Goal: Task Accomplishment & Management: Manage account settings

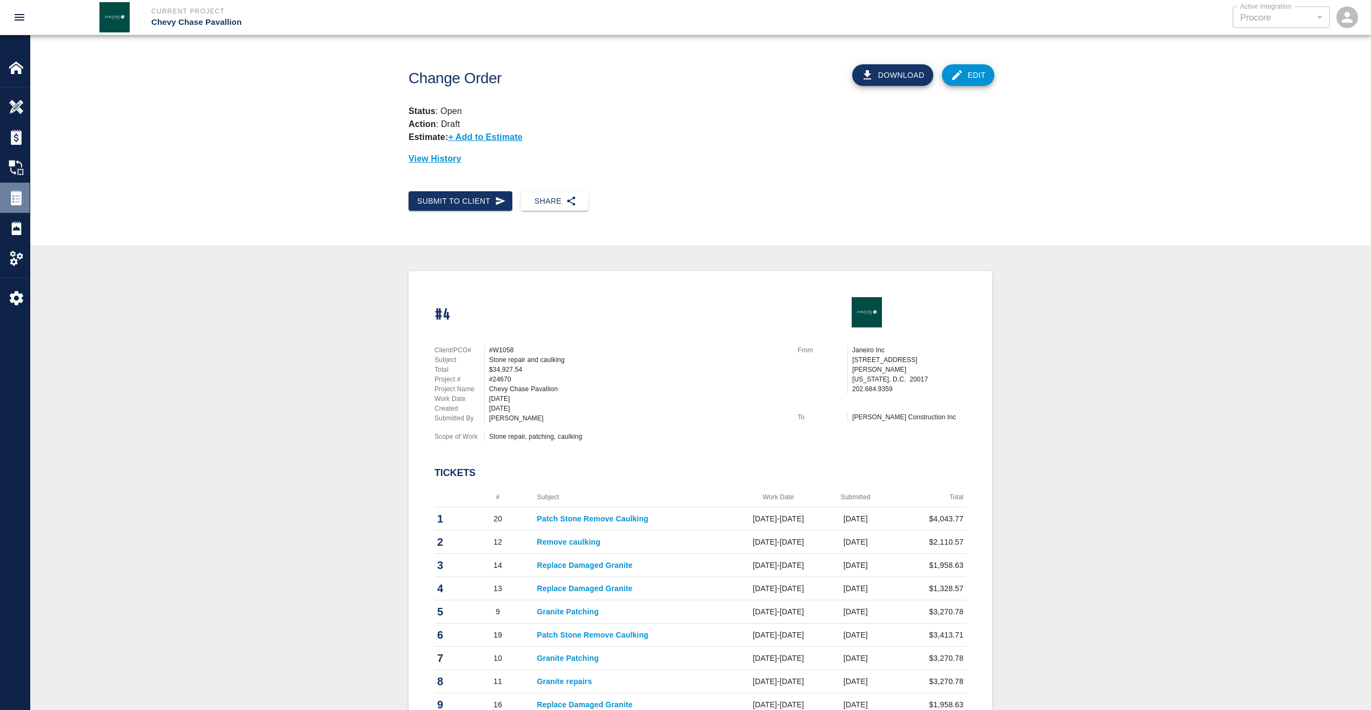
click at [21, 196] on img at bounding box center [16, 197] width 15 height 15
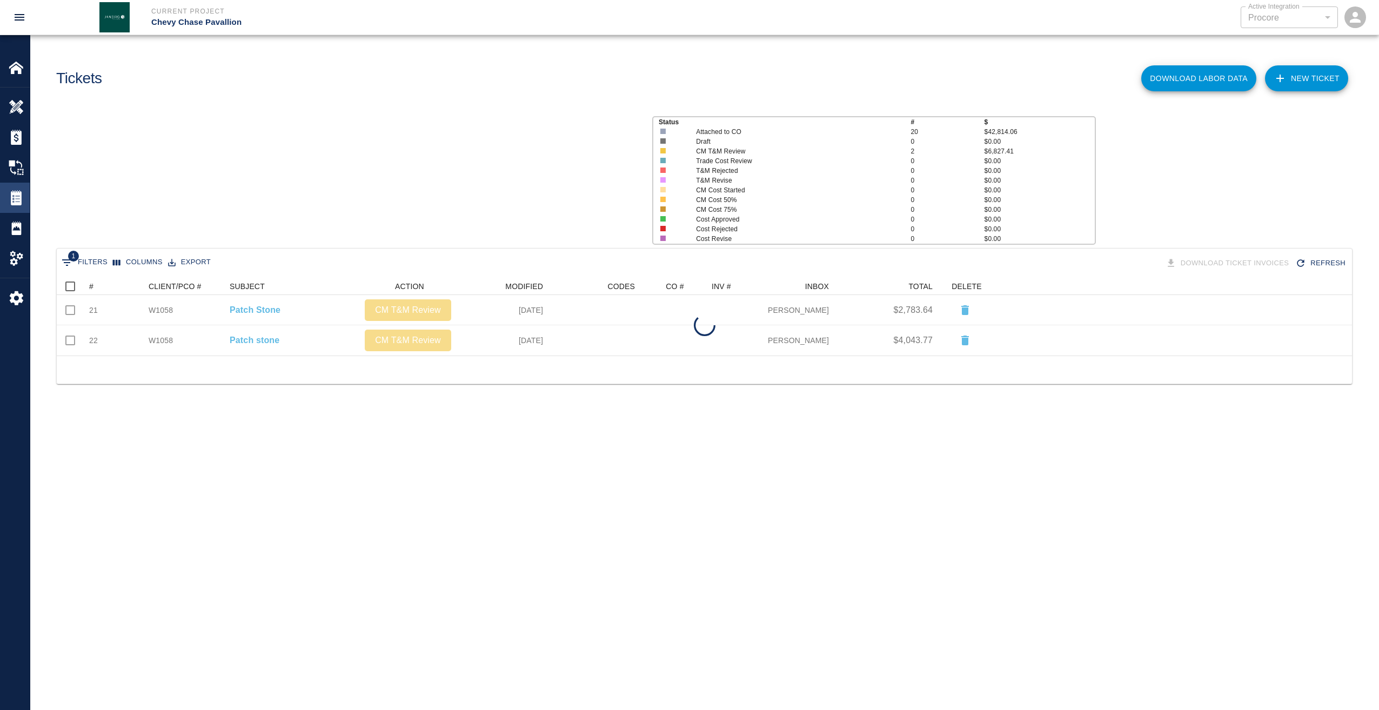
scroll to position [70, 1287]
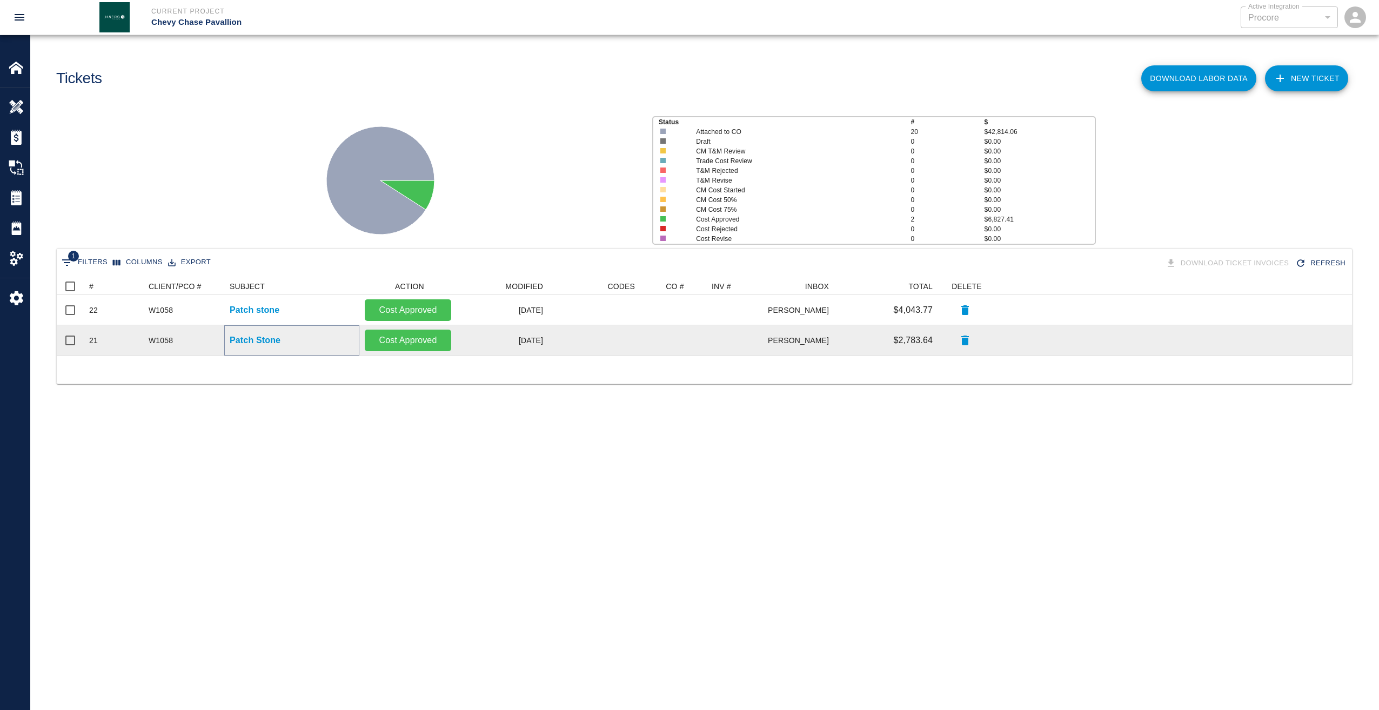
click at [260, 342] on p "Patch Stone" at bounding box center [255, 340] width 51 height 13
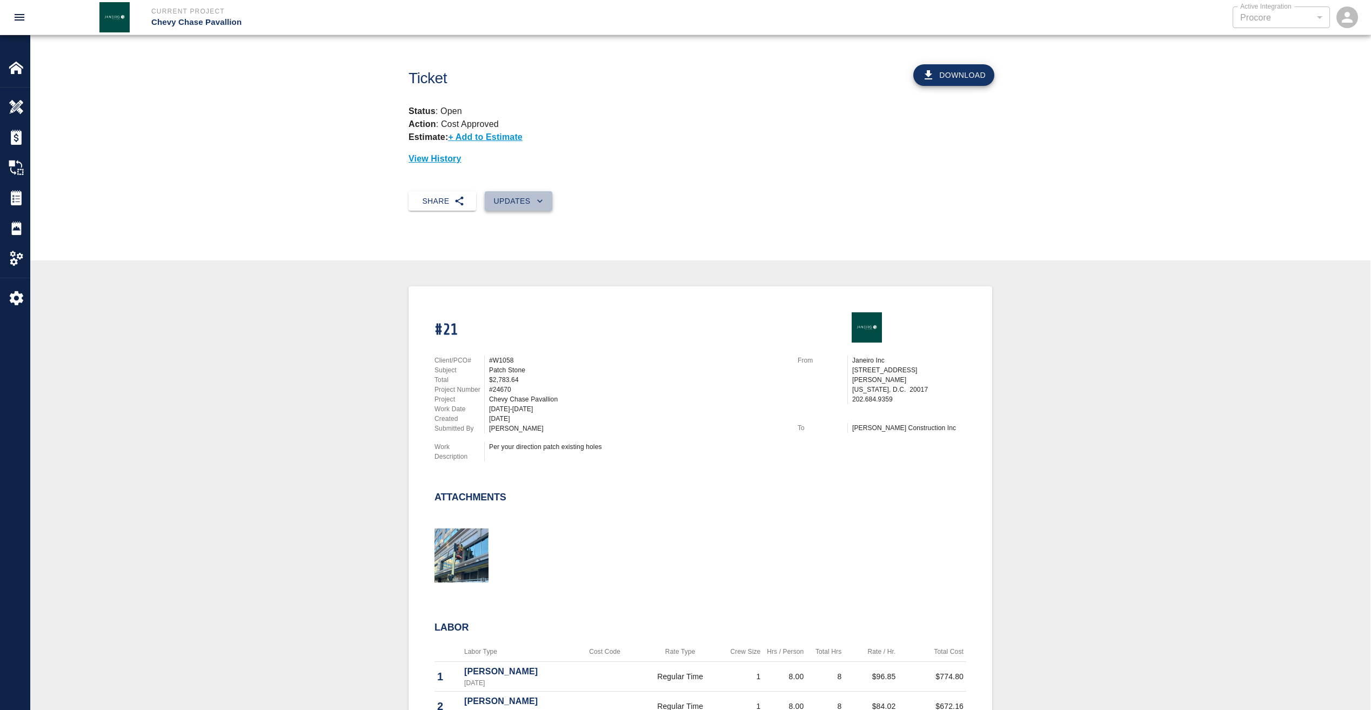
click at [521, 194] on button "Updates" at bounding box center [519, 201] width 68 height 20
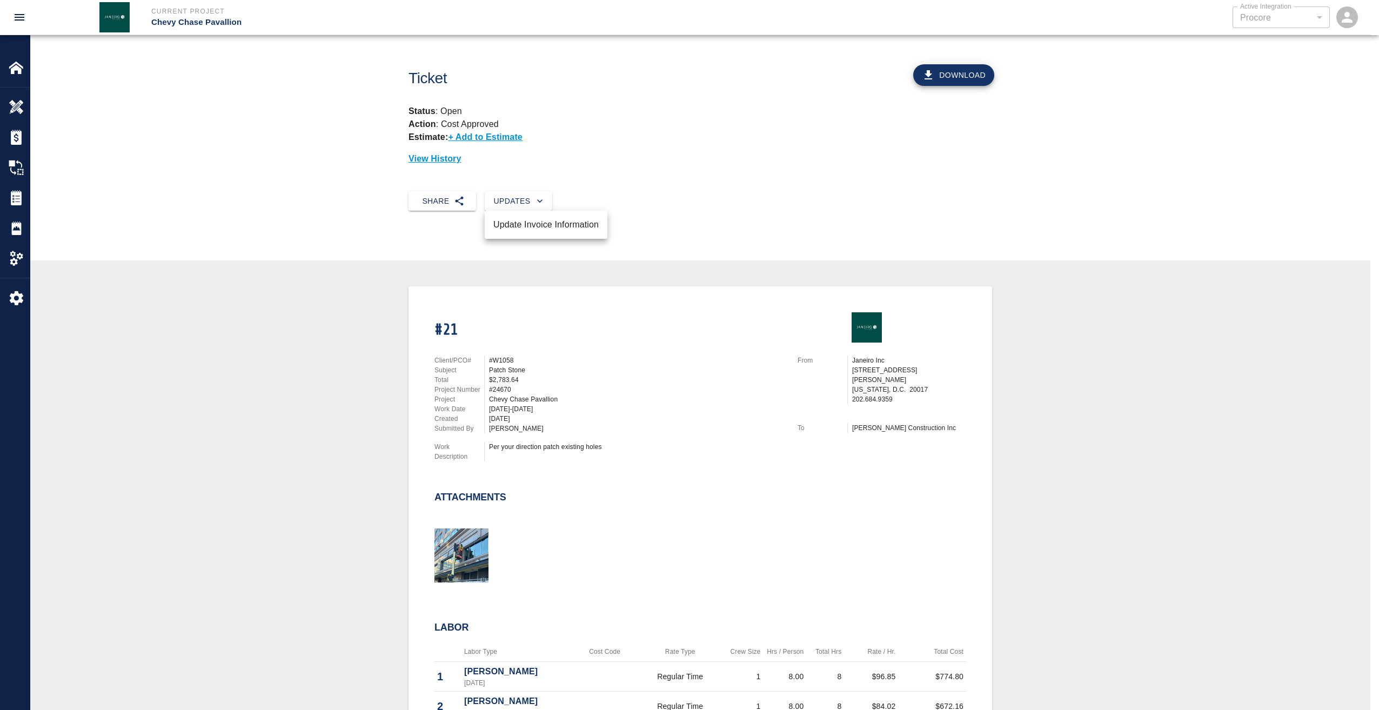
click at [541, 222] on li "Update Invoice Information" at bounding box center [546, 224] width 123 height 19
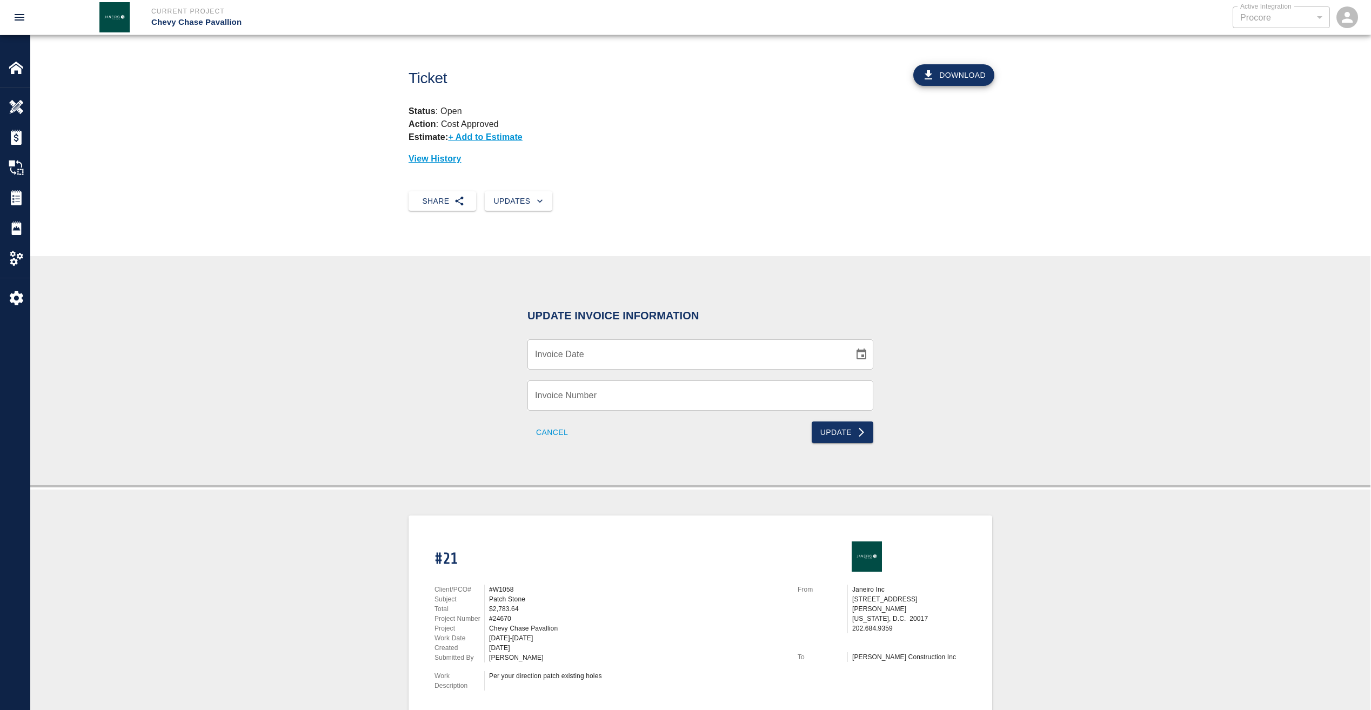
click at [550, 430] on button "Cancel" at bounding box center [551, 432] width 49 height 22
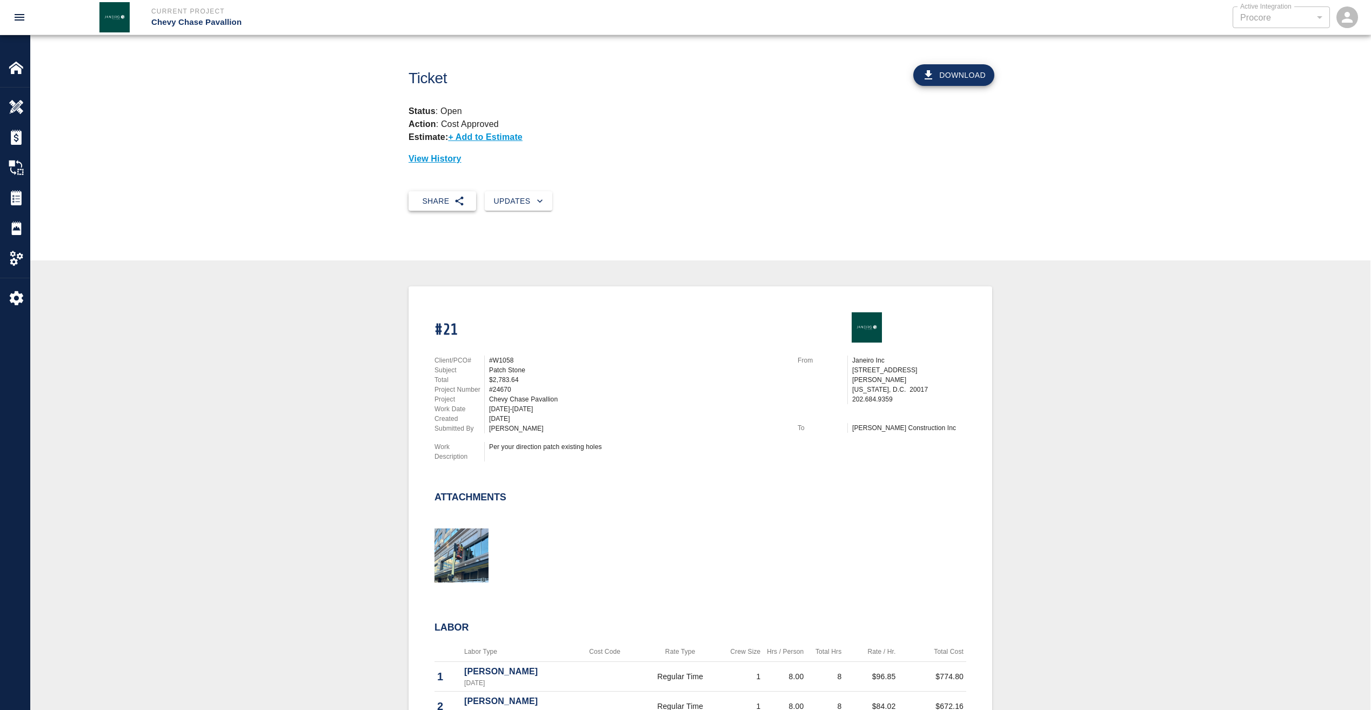
click at [445, 197] on button "Share" at bounding box center [443, 201] width 68 height 20
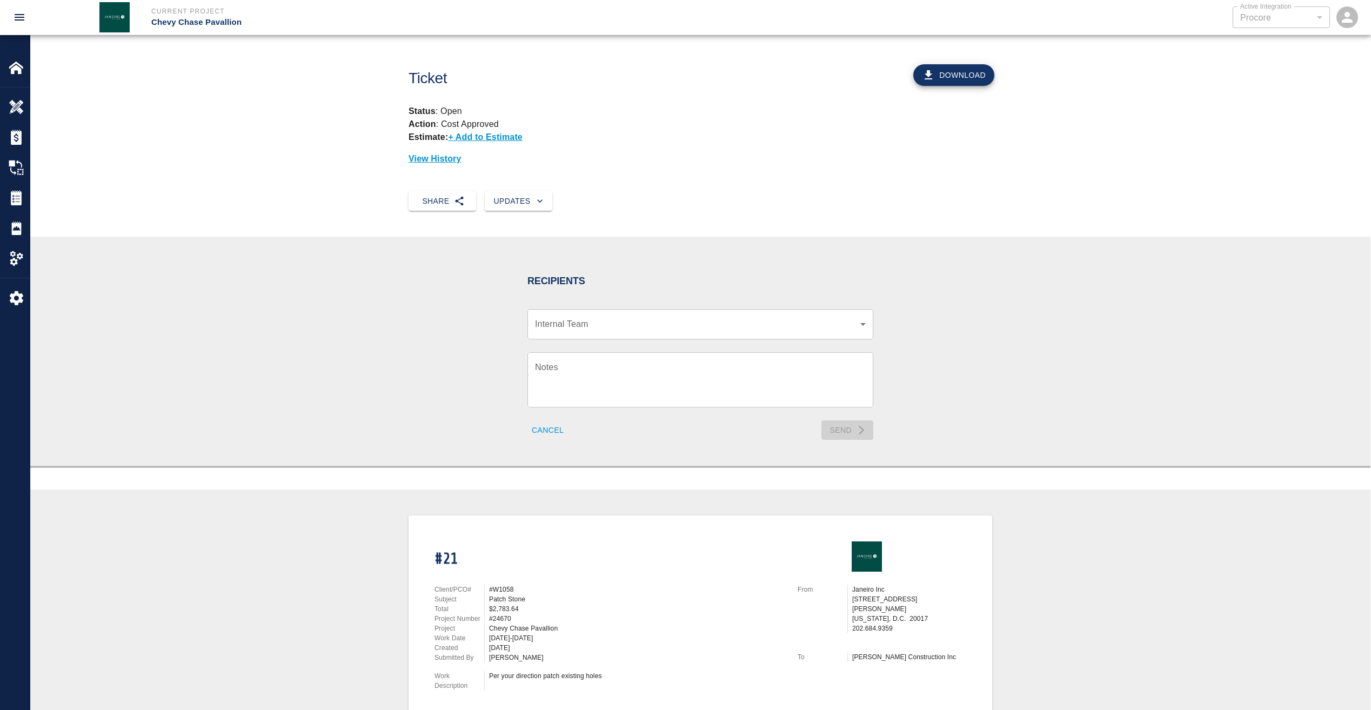
click at [776, 318] on body "Current Project Chevy Chase Pavallion Active Integration Procore 1 Active Integ…" at bounding box center [685, 355] width 1371 height 710
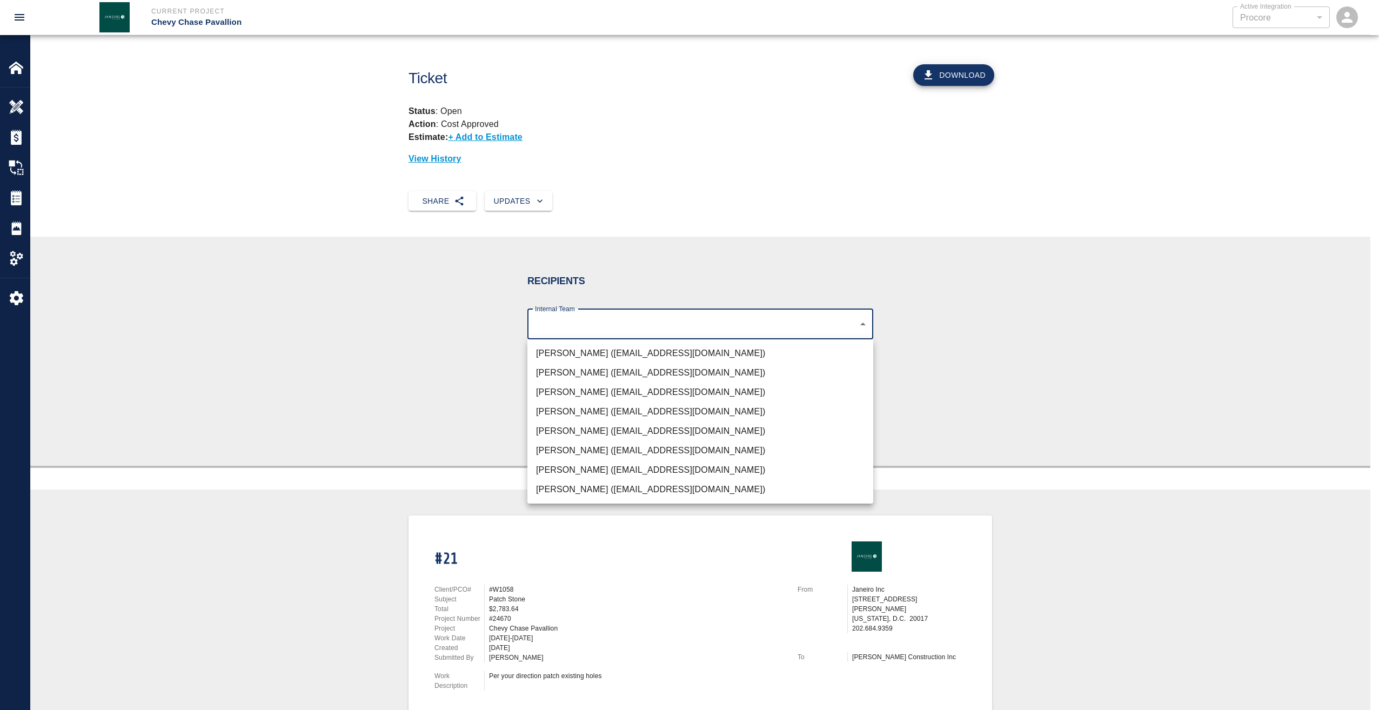
click at [620, 390] on li "[PERSON_NAME] ([EMAIL_ADDRESS][DOMAIN_NAME])" at bounding box center [700, 392] width 346 height 19
type input "4738c551-be7f-4d44-ba86-0cff0c6cdd79"
click at [458, 291] on div at bounding box center [689, 355] width 1379 height 710
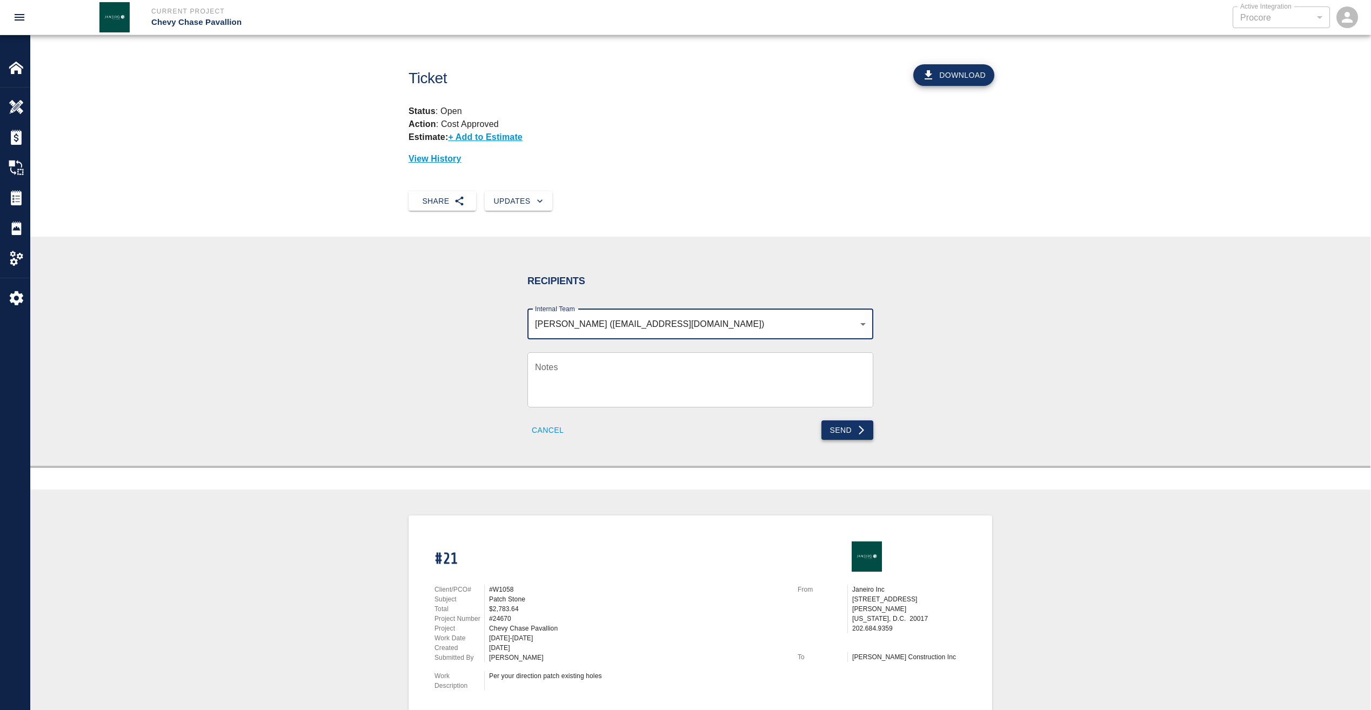
click at [848, 427] on button "Send" at bounding box center [847, 430] width 52 height 20
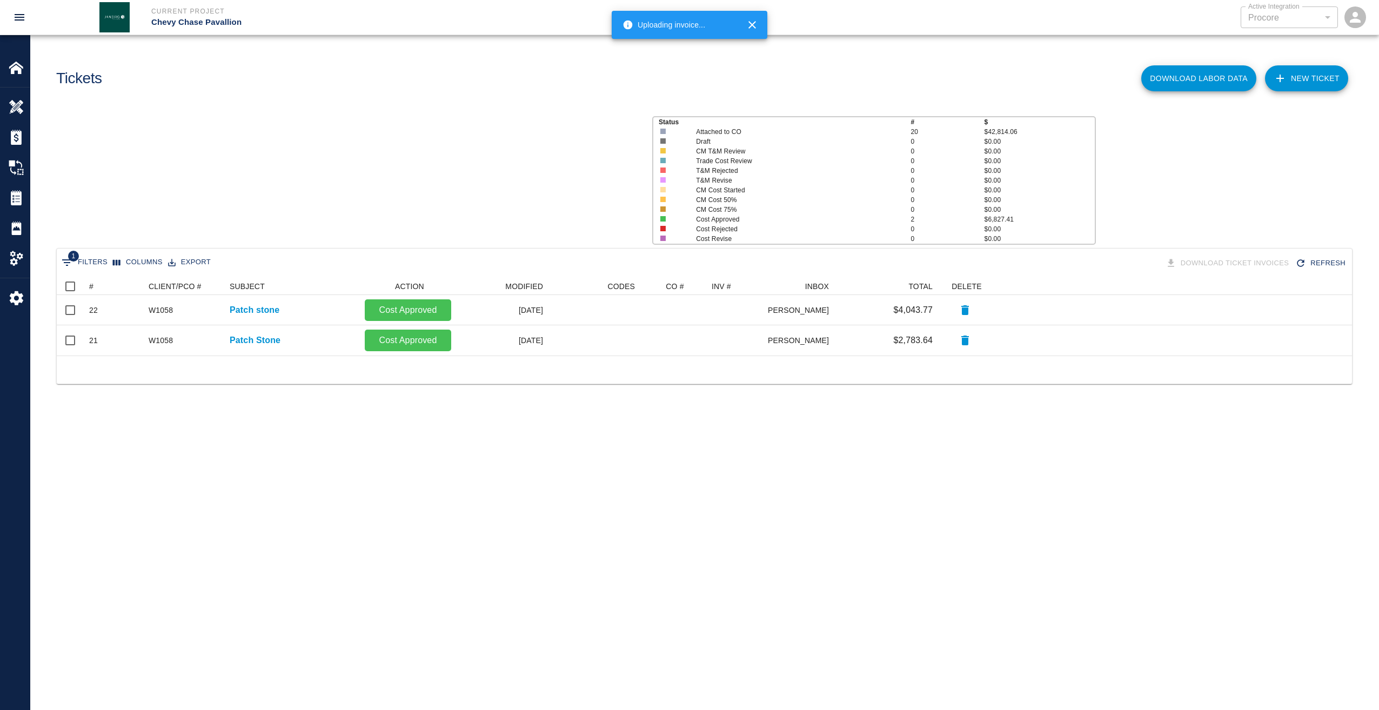
scroll to position [70, 1287]
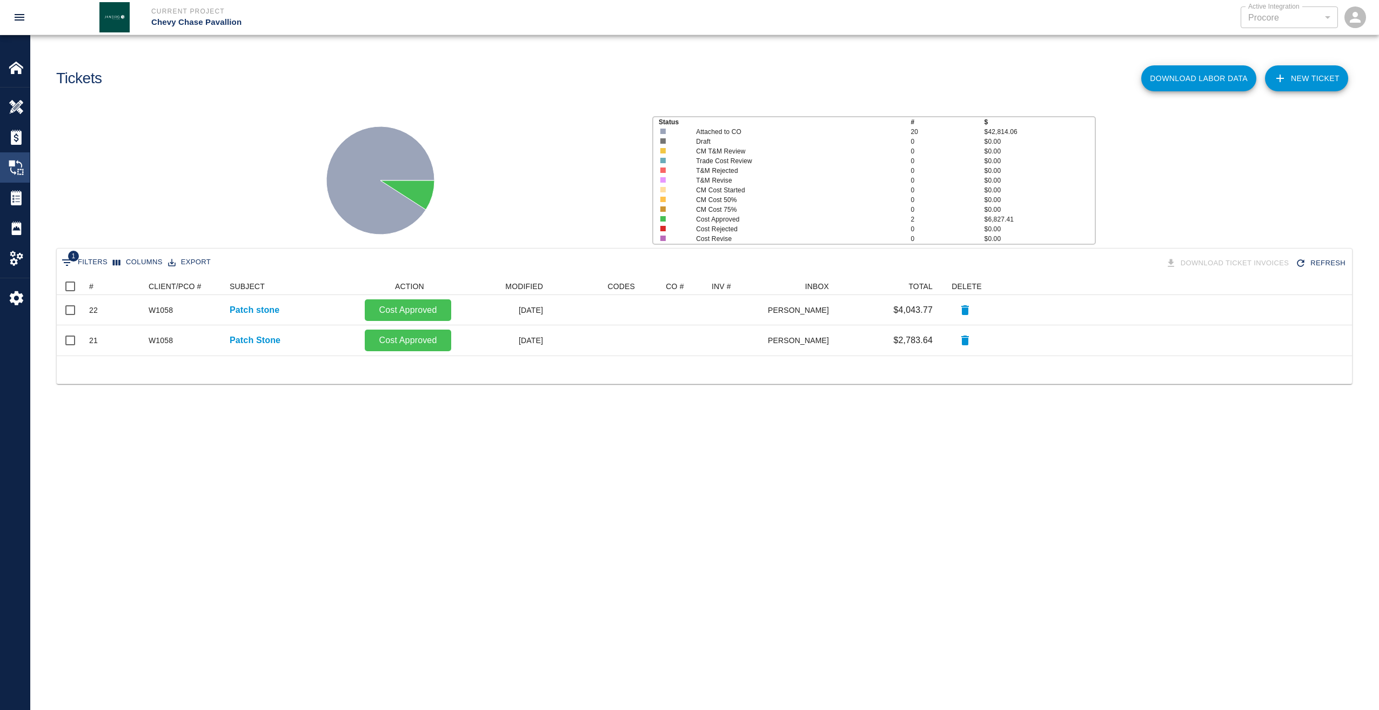
click at [14, 169] on img at bounding box center [16, 167] width 15 height 15
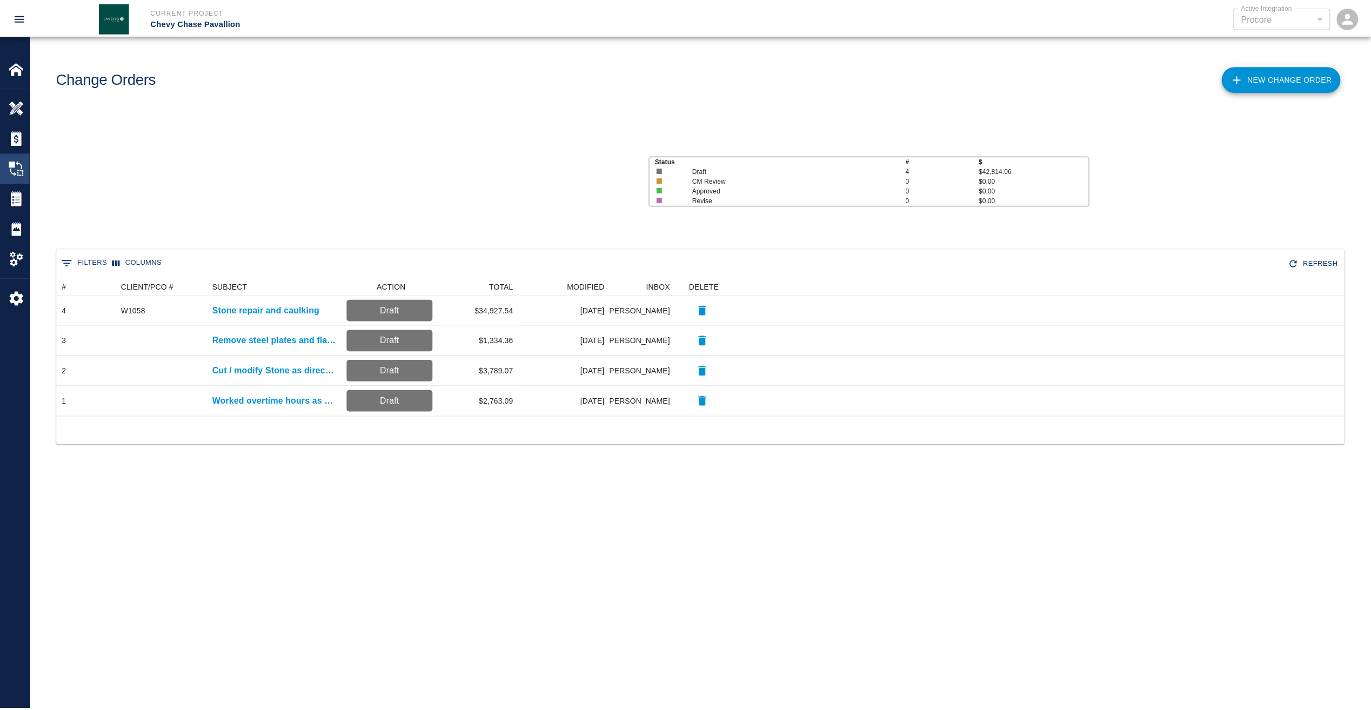
scroll to position [130, 1287]
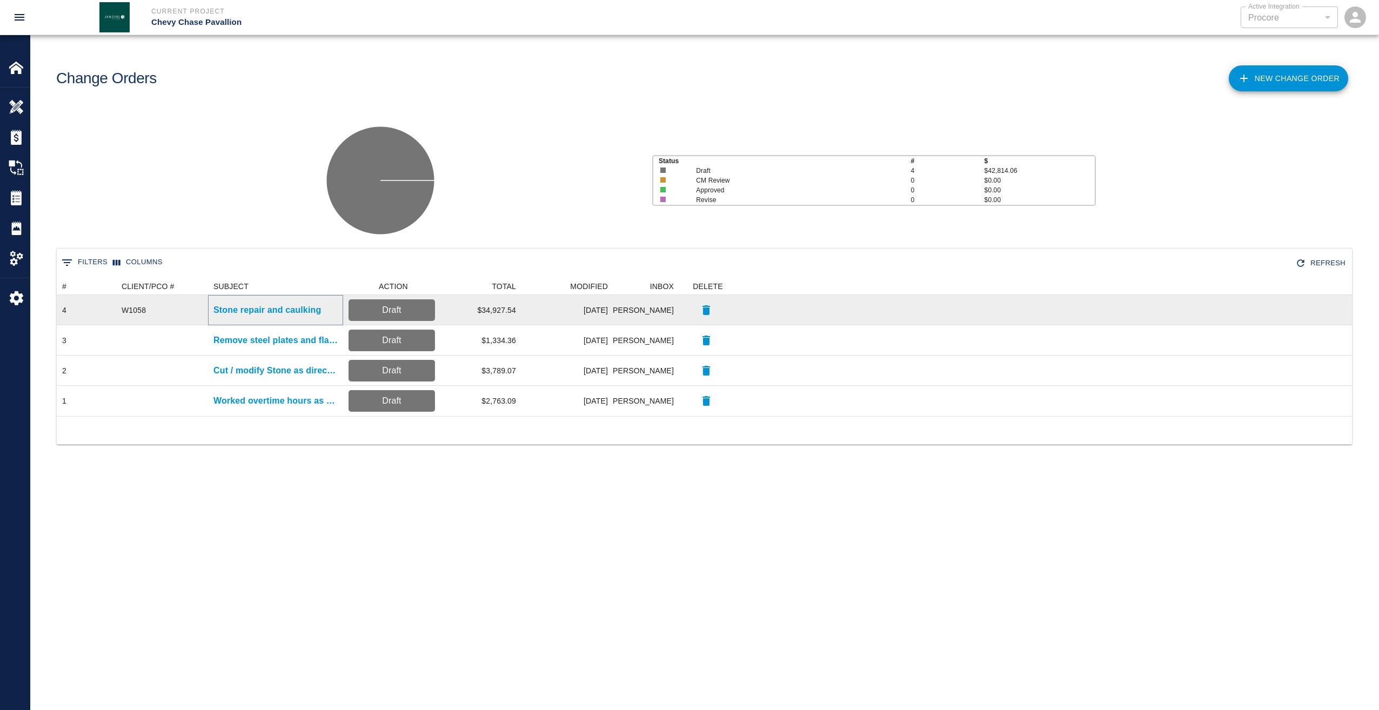
click at [275, 313] on p "Stone repair and caulking" at bounding box center [267, 310] width 108 height 13
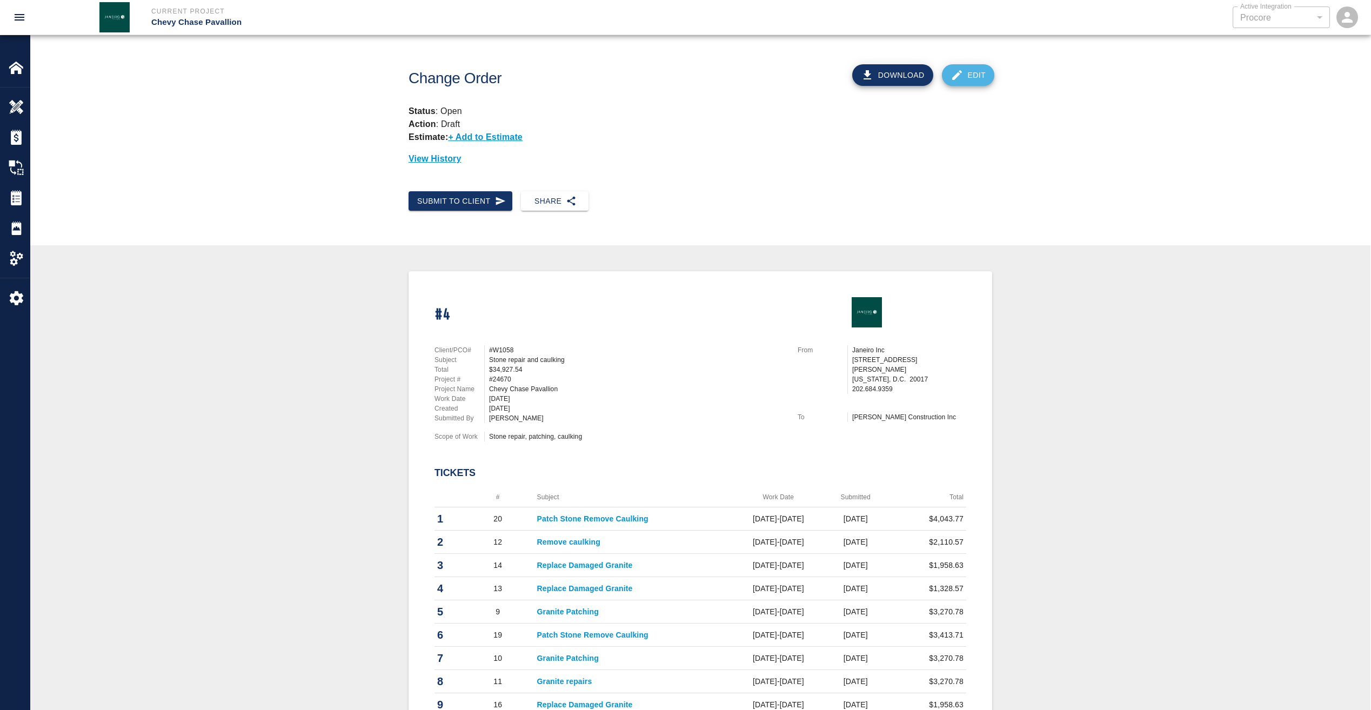
click at [979, 75] on link "Edit" at bounding box center [968, 75] width 53 height 22
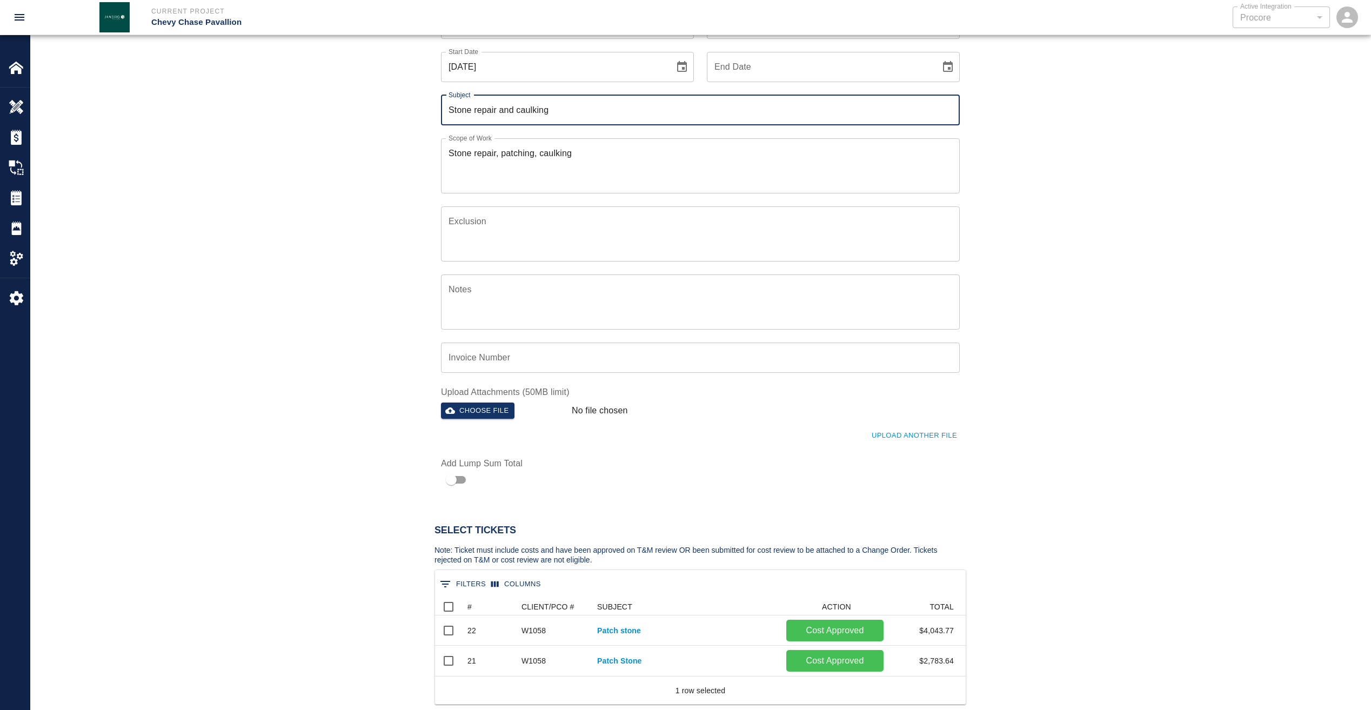
scroll to position [270, 0]
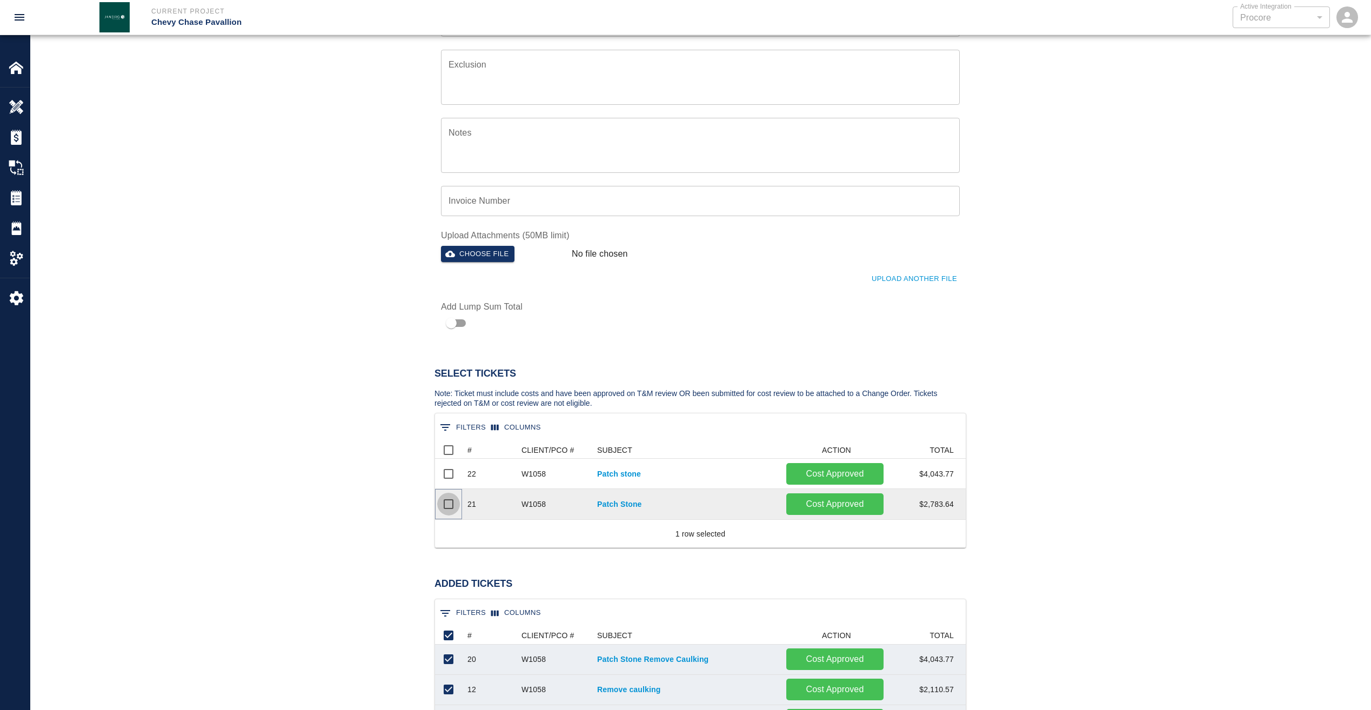
click at [454, 500] on input "Select row" at bounding box center [448, 504] width 23 height 23
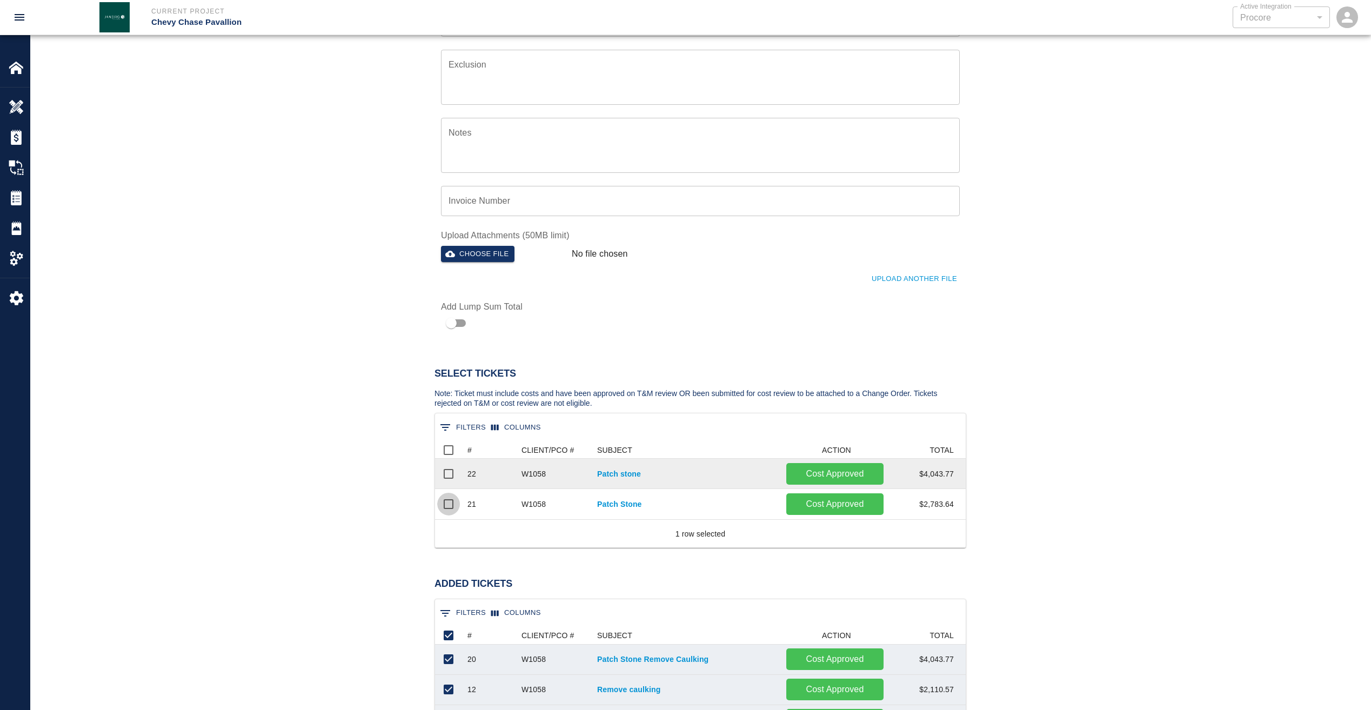
scroll to position [39, 523]
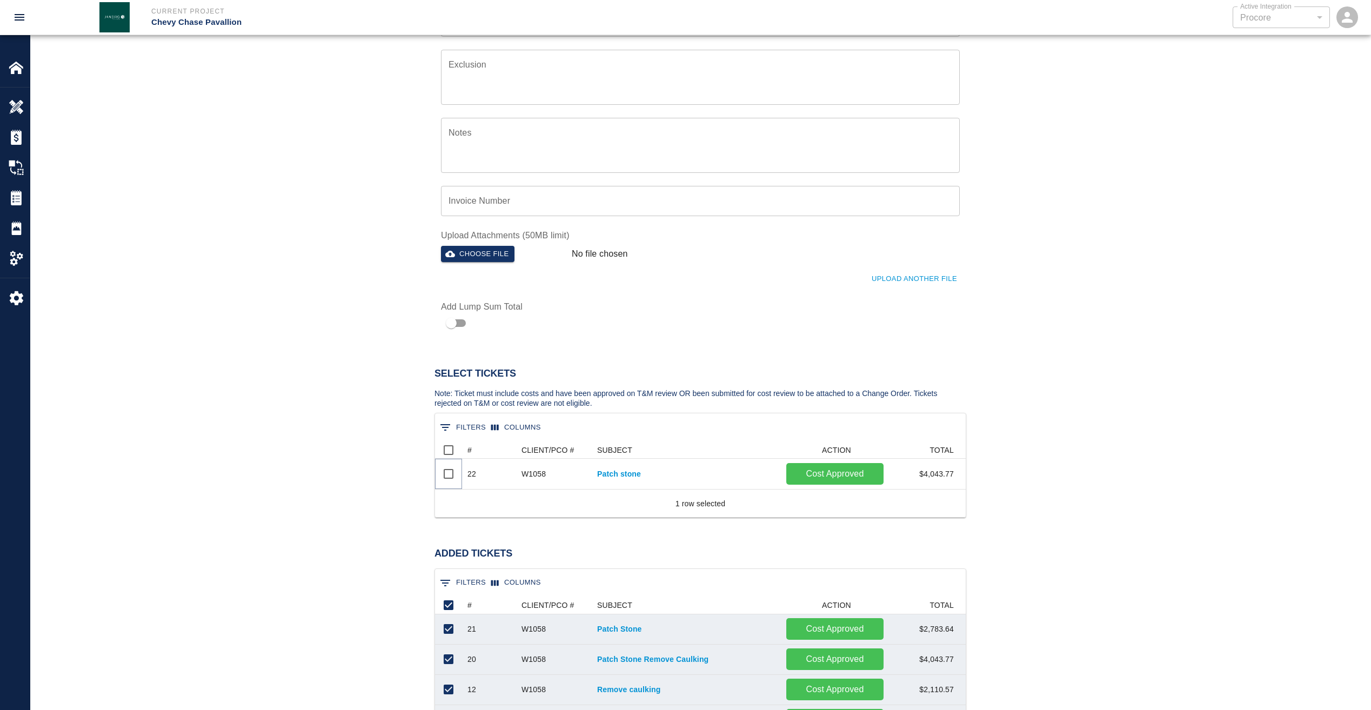
click at [450, 474] on input "Select row" at bounding box center [448, 474] width 23 height 23
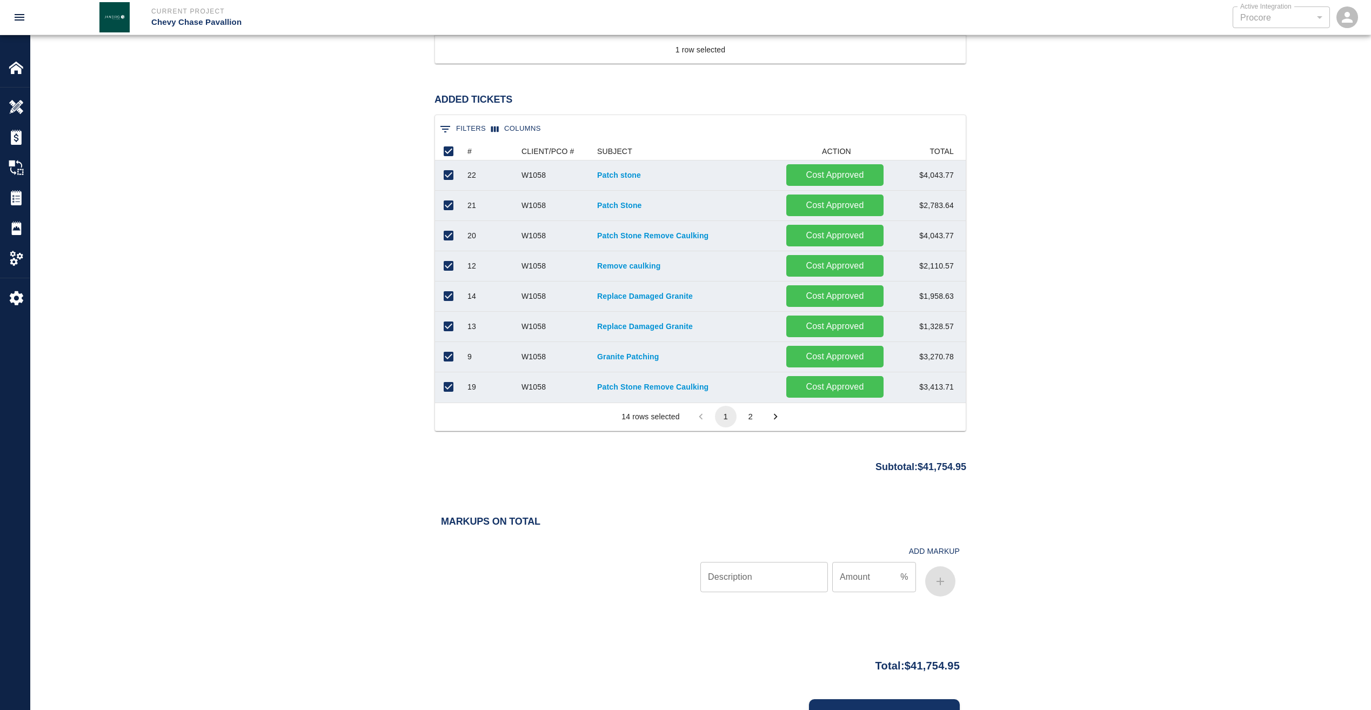
scroll to position [807, 0]
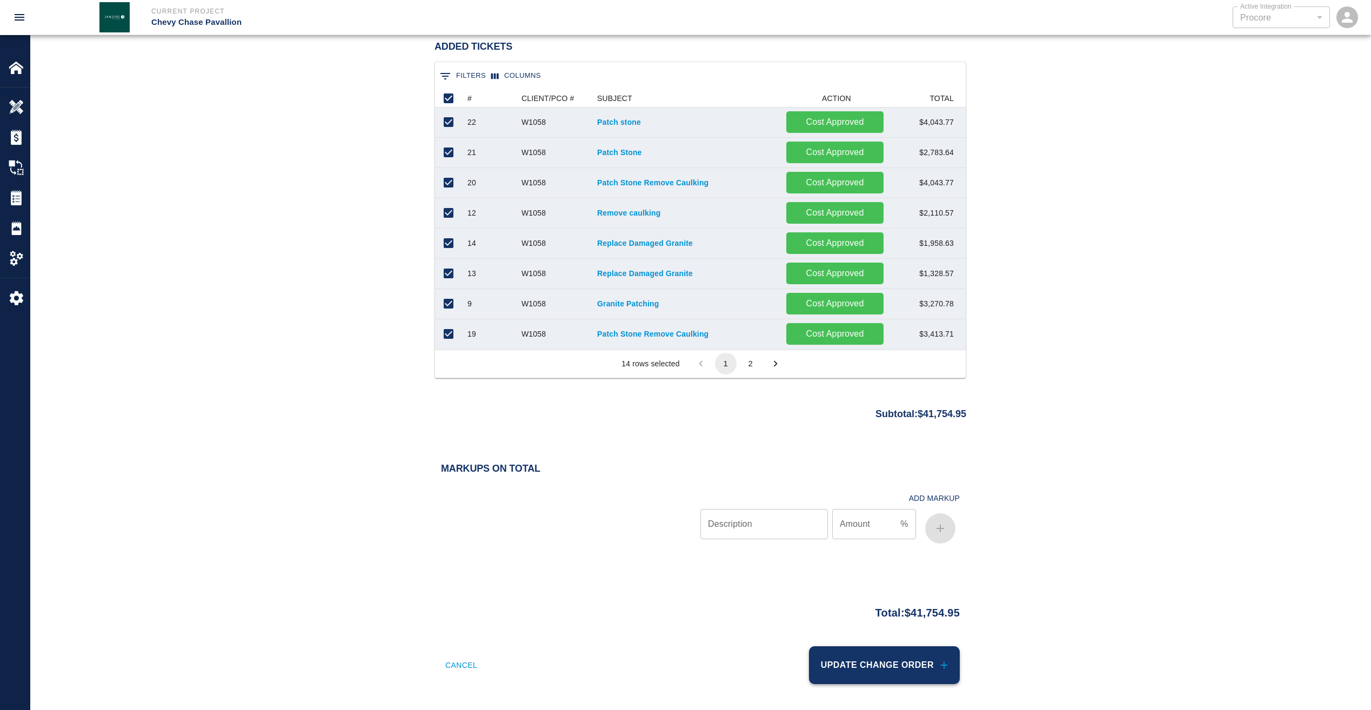
click at [889, 657] on button "Update Change Order" at bounding box center [884, 665] width 151 height 38
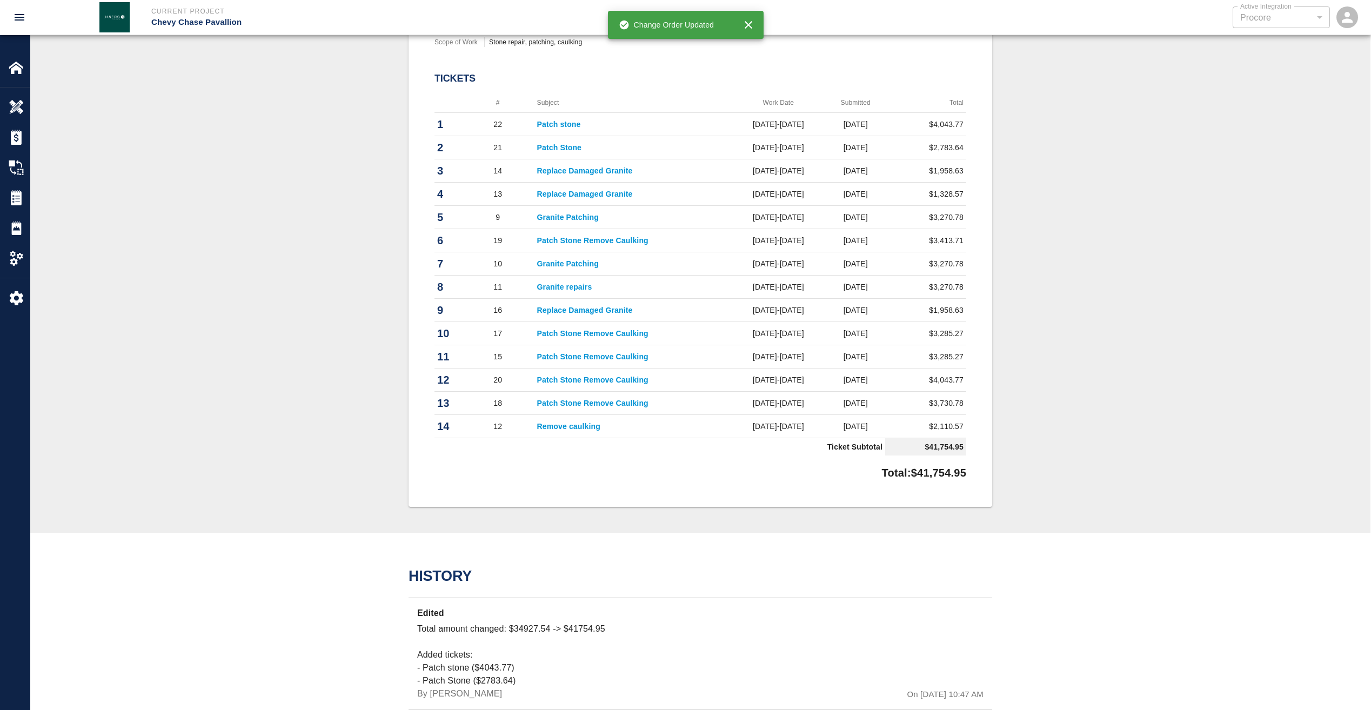
scroll to position [250, 0]
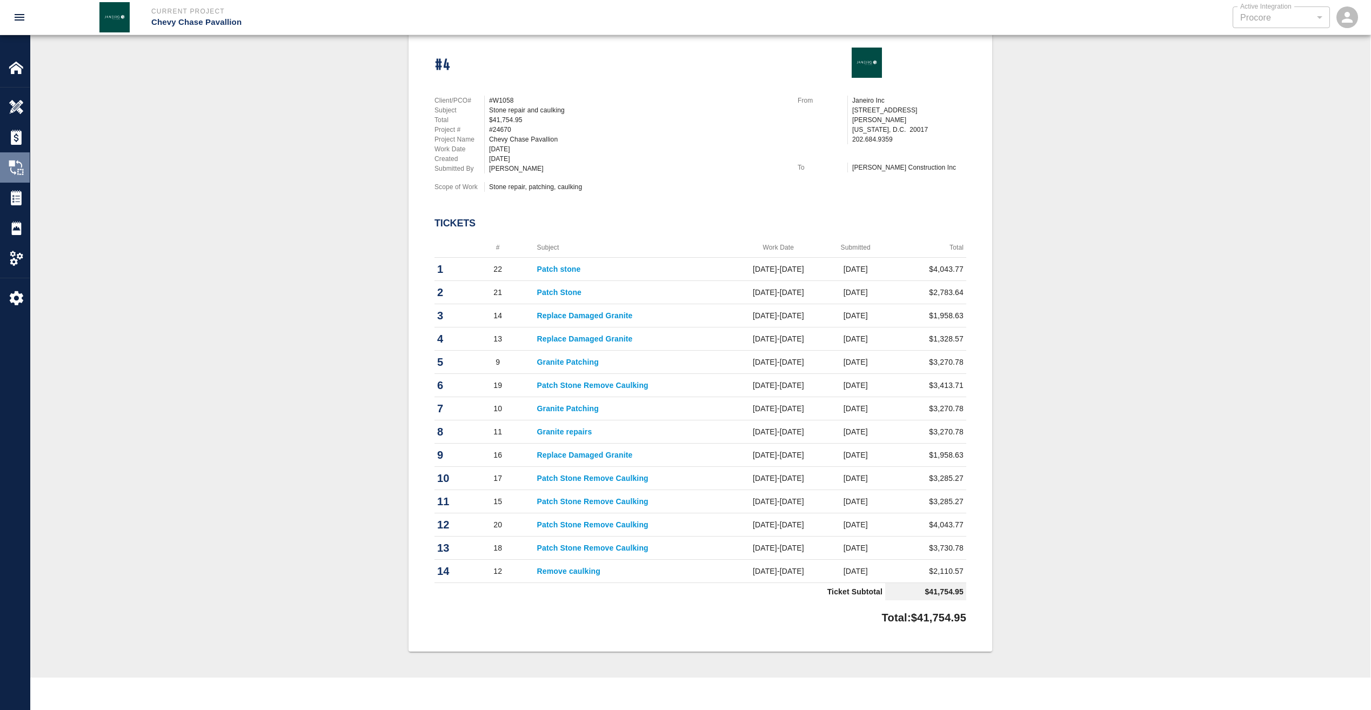
click at [10, 164] on img at bounding box center [16, 167] width 15 height 15
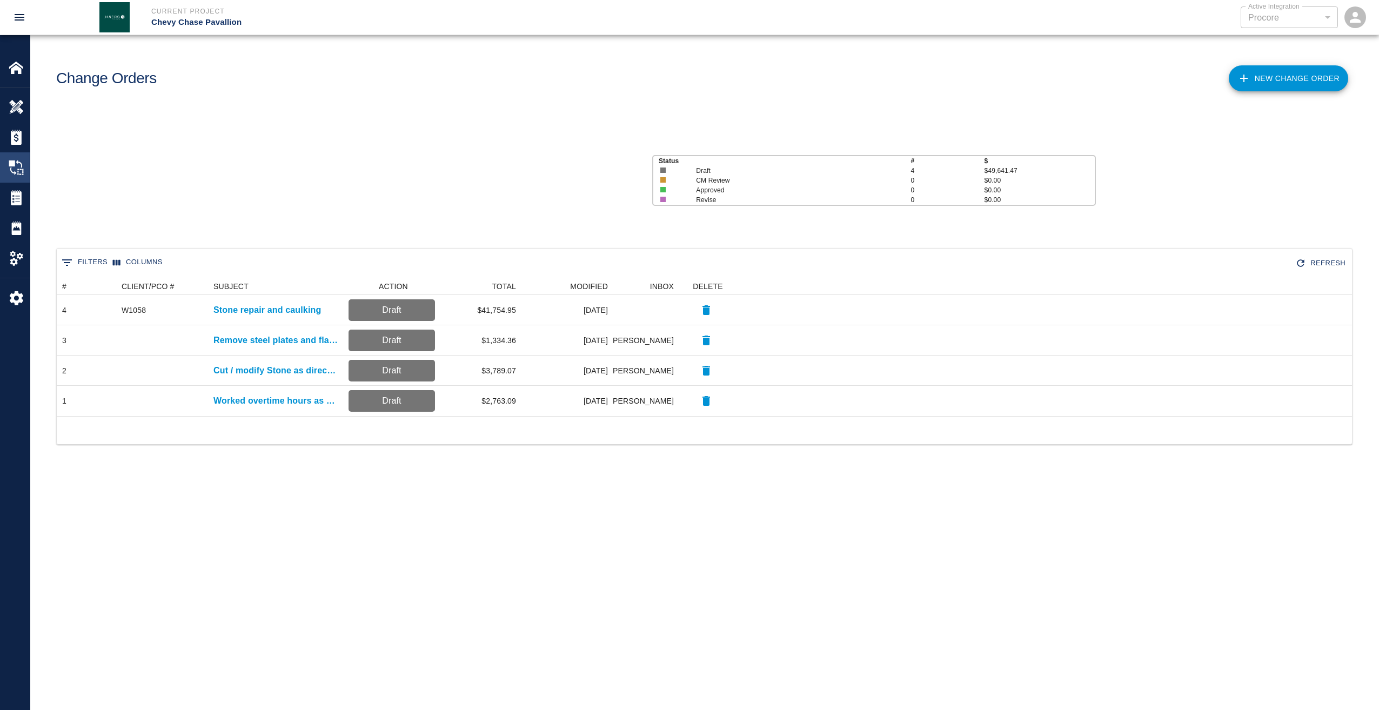
scroll to position [130, 1287]
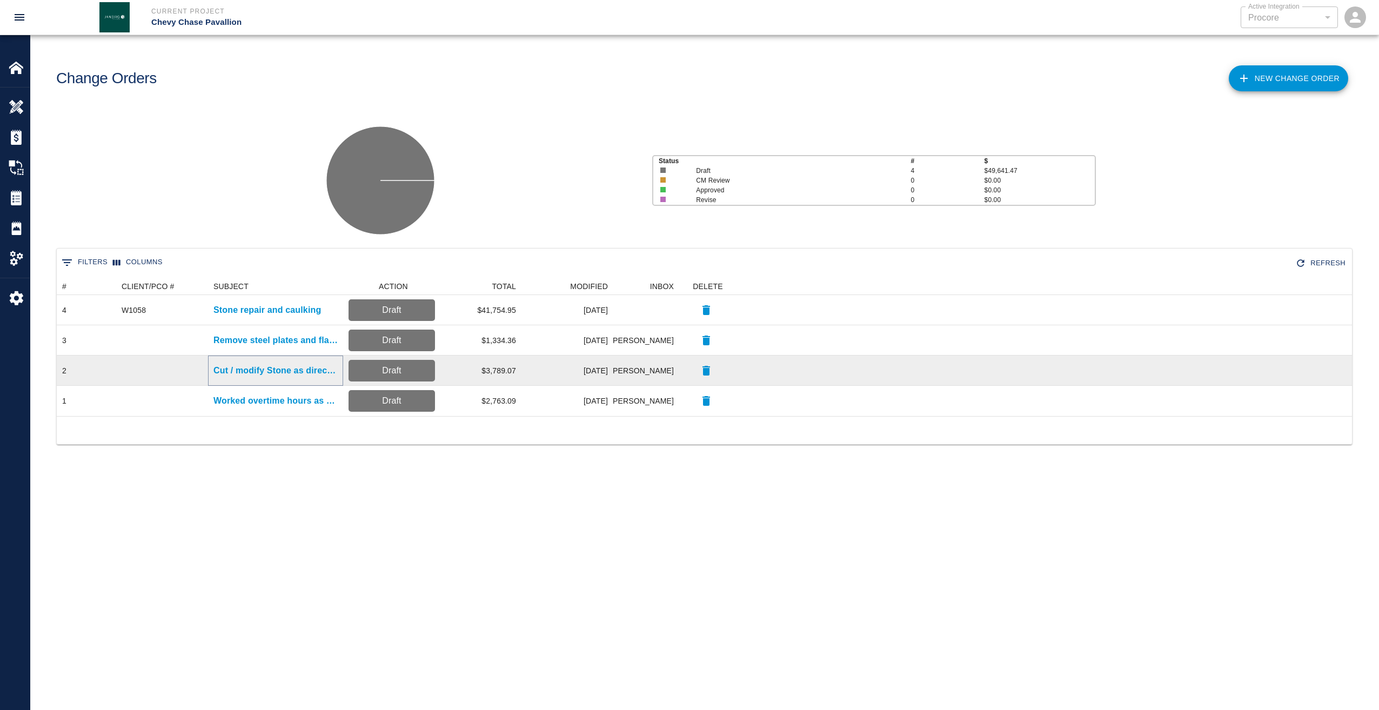
click at [285, 374] on p "Cut / modify Stone as directed" at bounding box center [275, 370] width 124 height 13
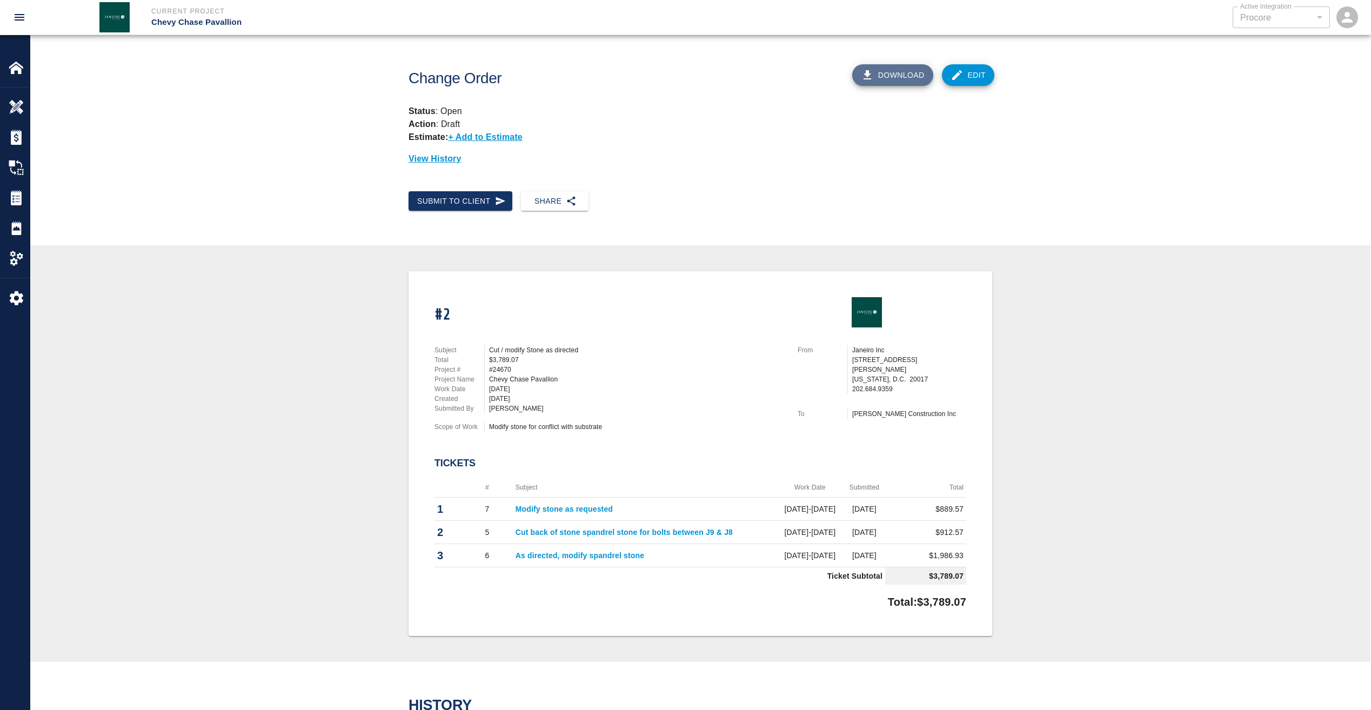
click at [896, 69] on button "Download" at bounding box center [892, 75] width 81 height 22
click at [18, 194] on img at bounding box center [16, 197] width 15 height 15
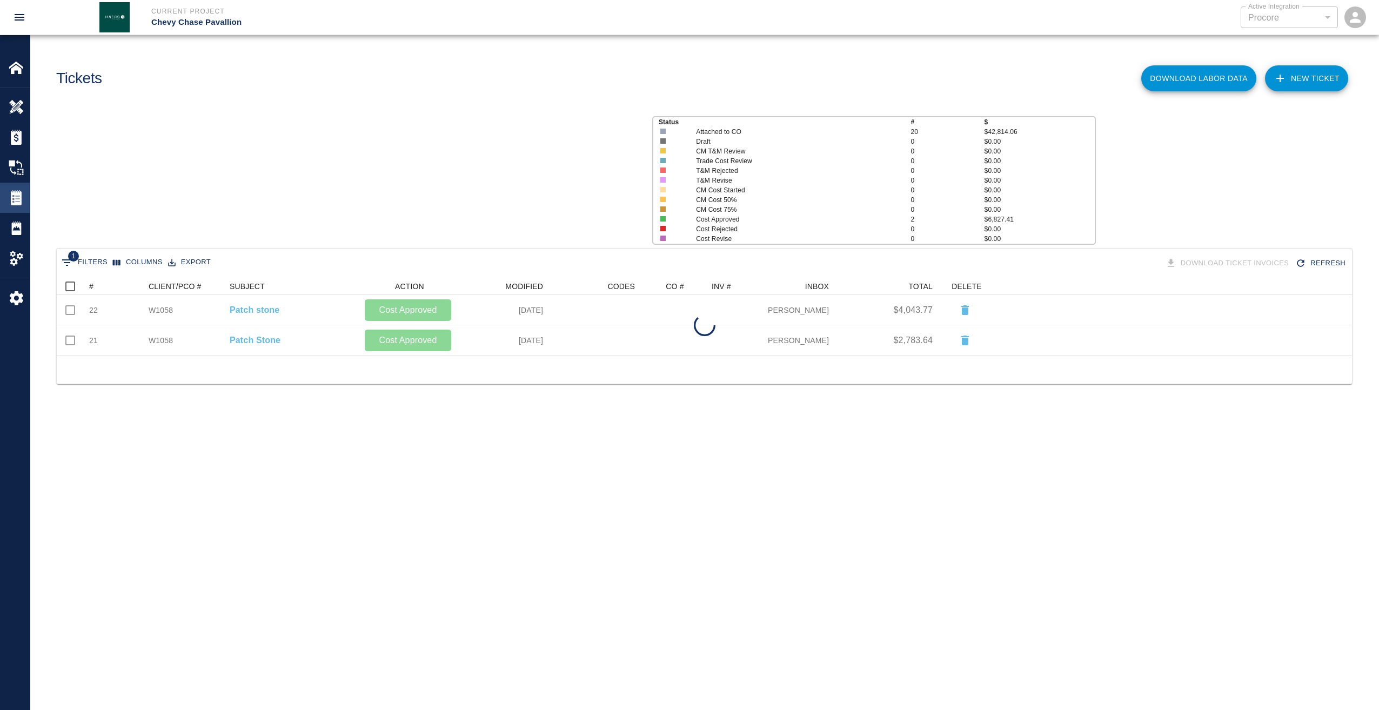
scroll to position [70, 1287]
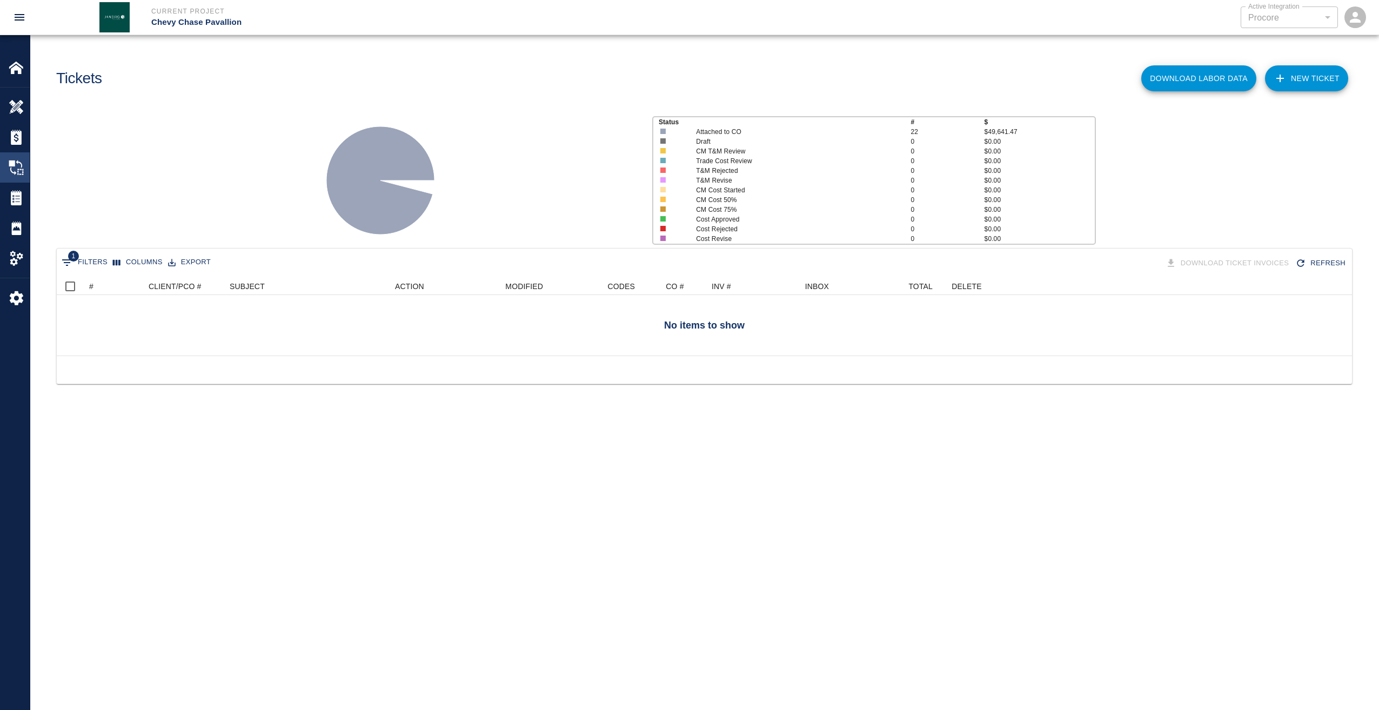
click at [18, 170] on img at bounding box center [16, 167] width 15 height 15
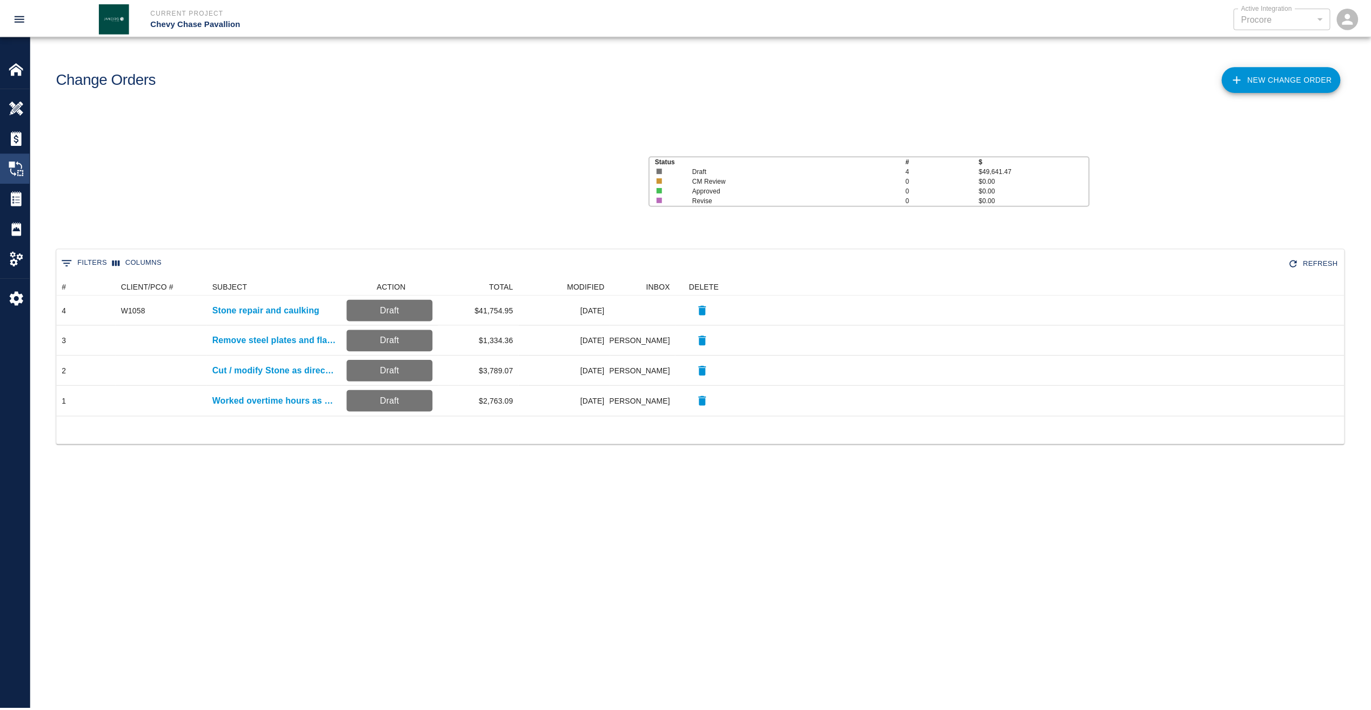
scroll to position [130, 1287]
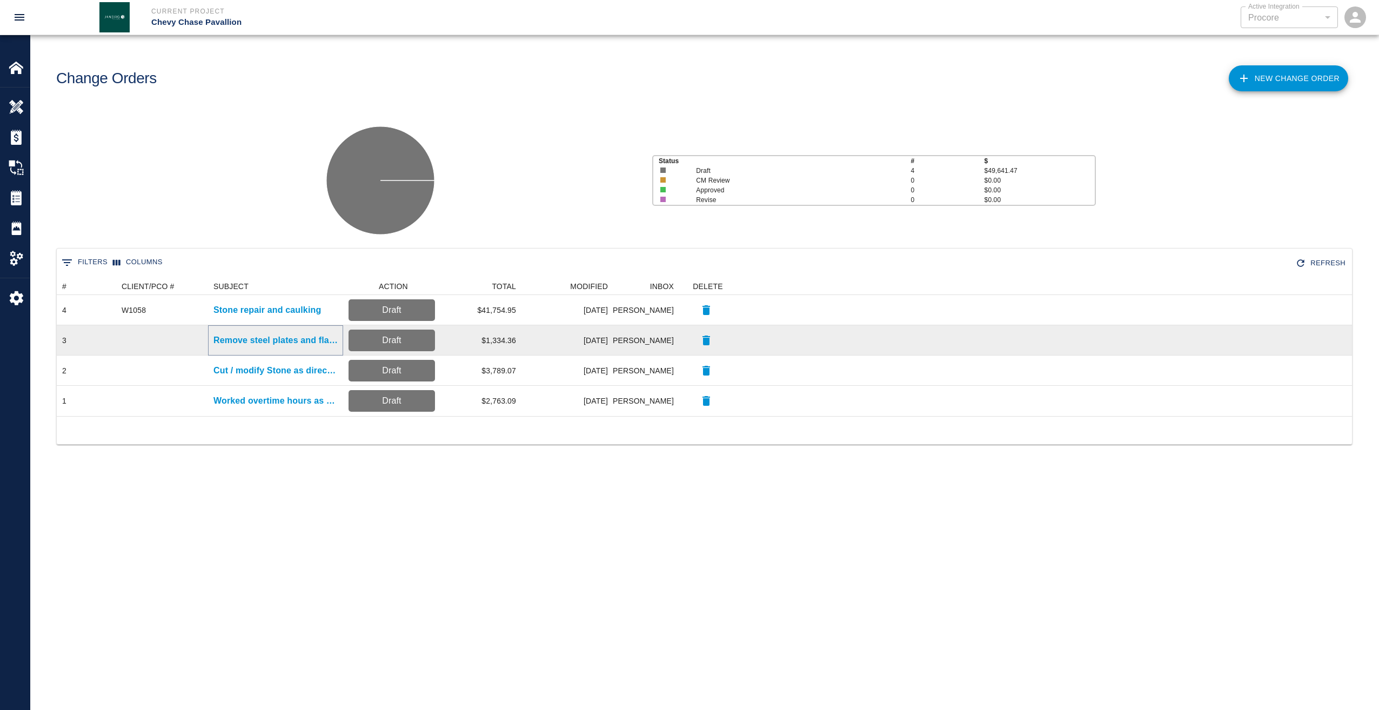
click at [262, 338] on p "Remove steel plates and flag pole" at bounding box center [275, 340] width 124 height 13
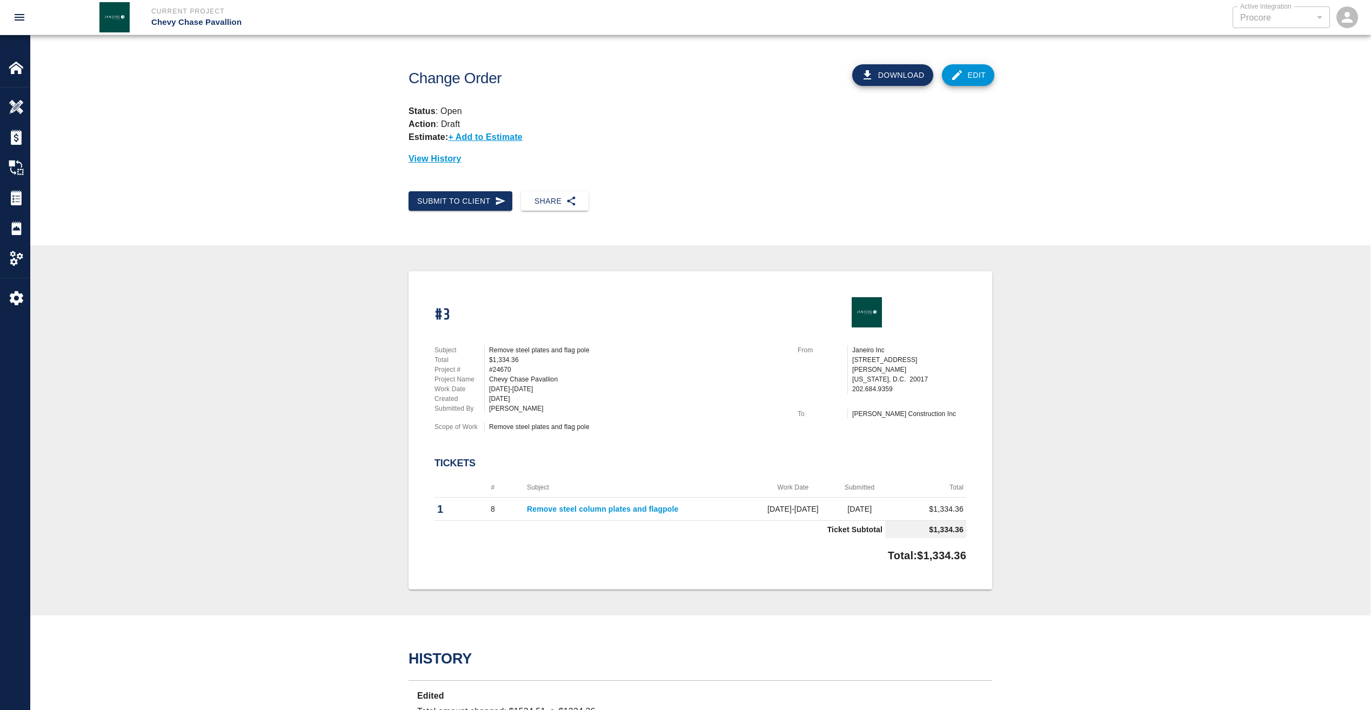
click at [906, 72] on button "Download" at bounding box center [892, 75] width 81 height 22
click at [17, 191] on img at bounding box center [16, 197] width 15 height 15
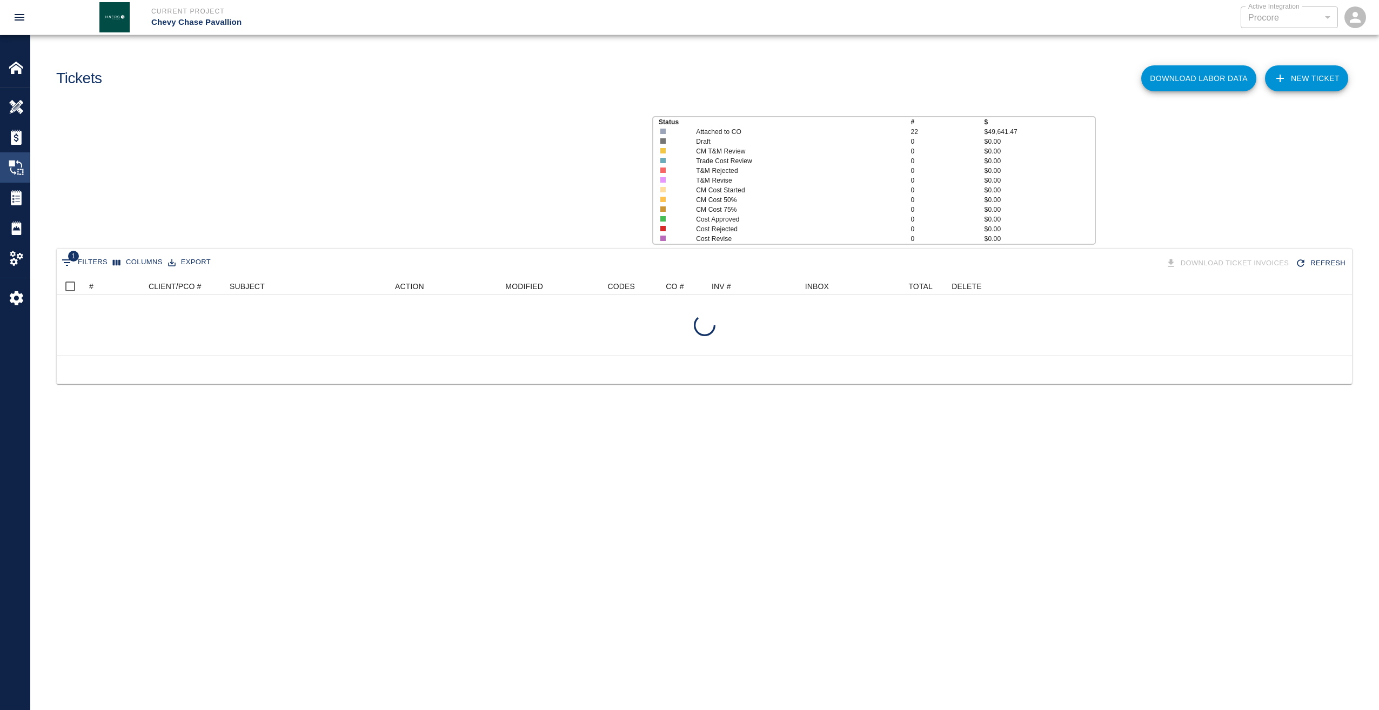
scroll to position [70, 1287]
click at [22, 159] on div "Change Orders" at bounding box center [15, 167] width 30 height 30
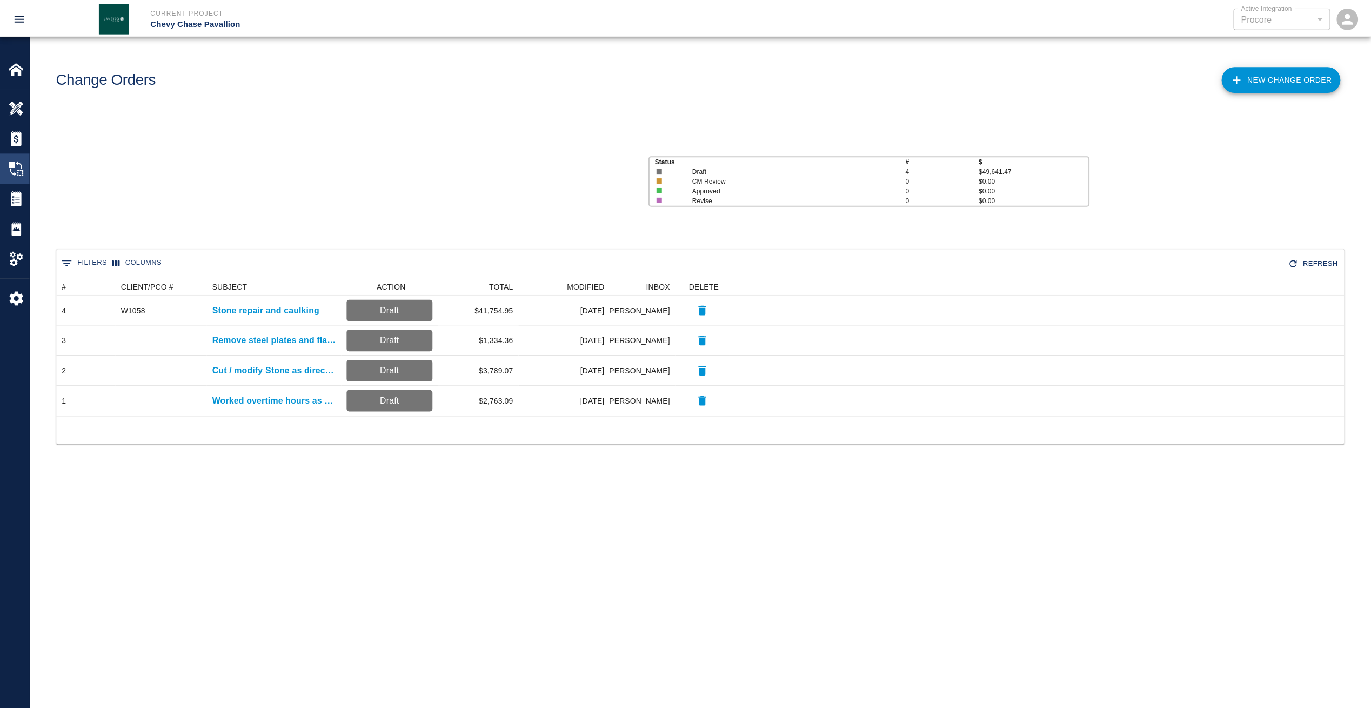
scroll to position [130, 1287]
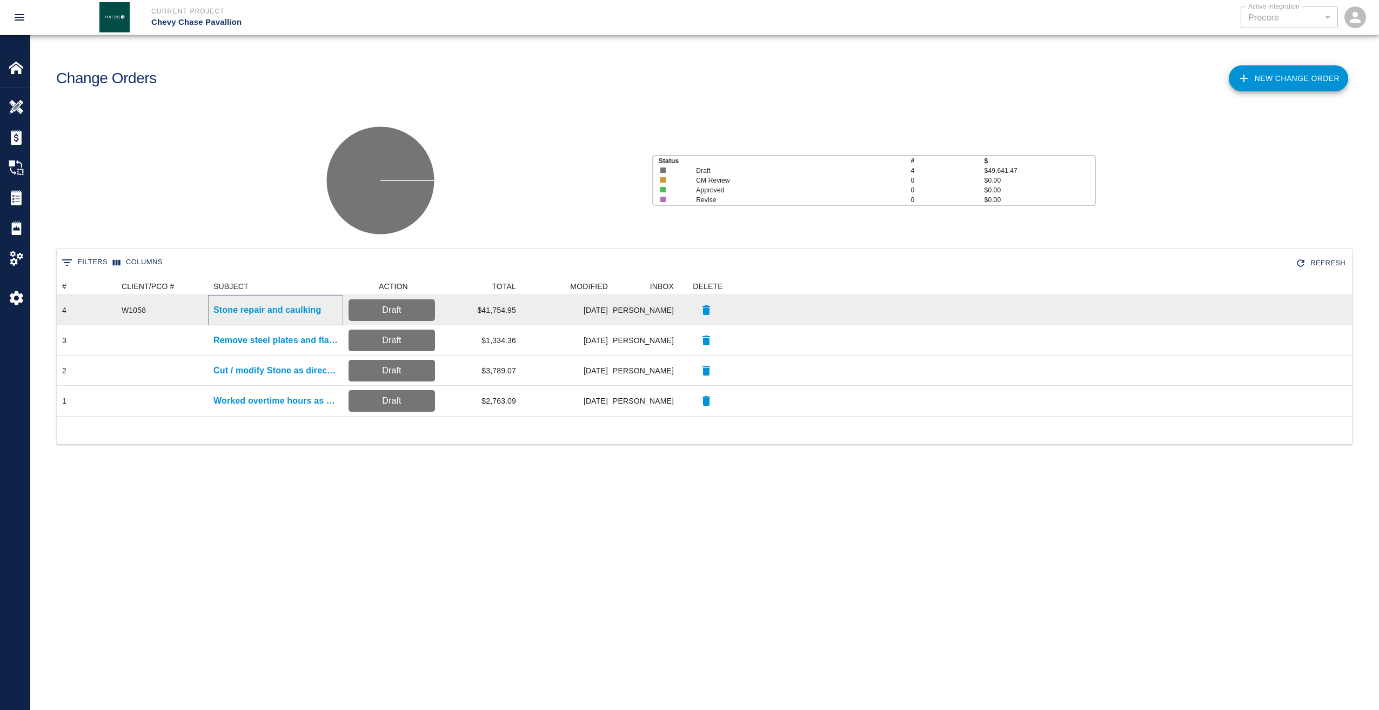
click at [257, 307] on p "Stone repair and caulking" at bounding box center [267, 310] width 108 height 13
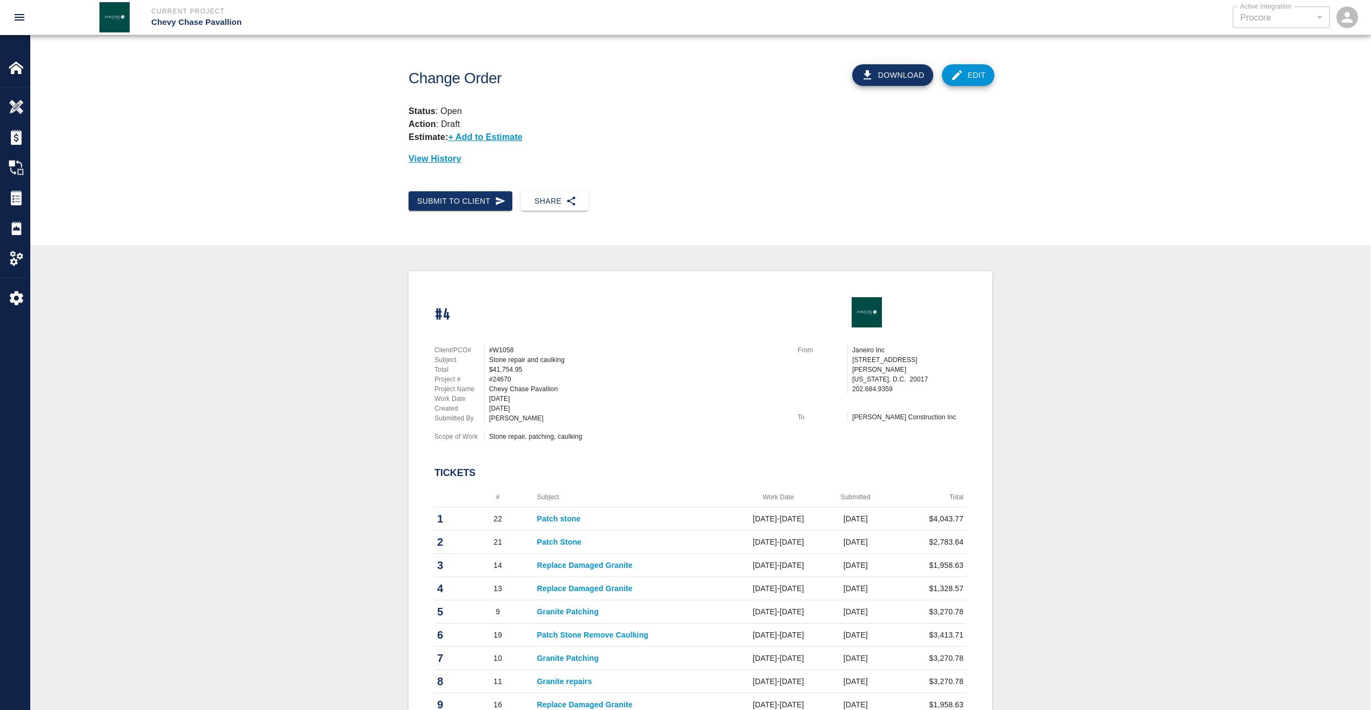
click at [904, 79] on button "Download" at bounding box center [892, 75] width 81 height 22
